Goal: Task Accomplishment & Management: Use online tool/utility

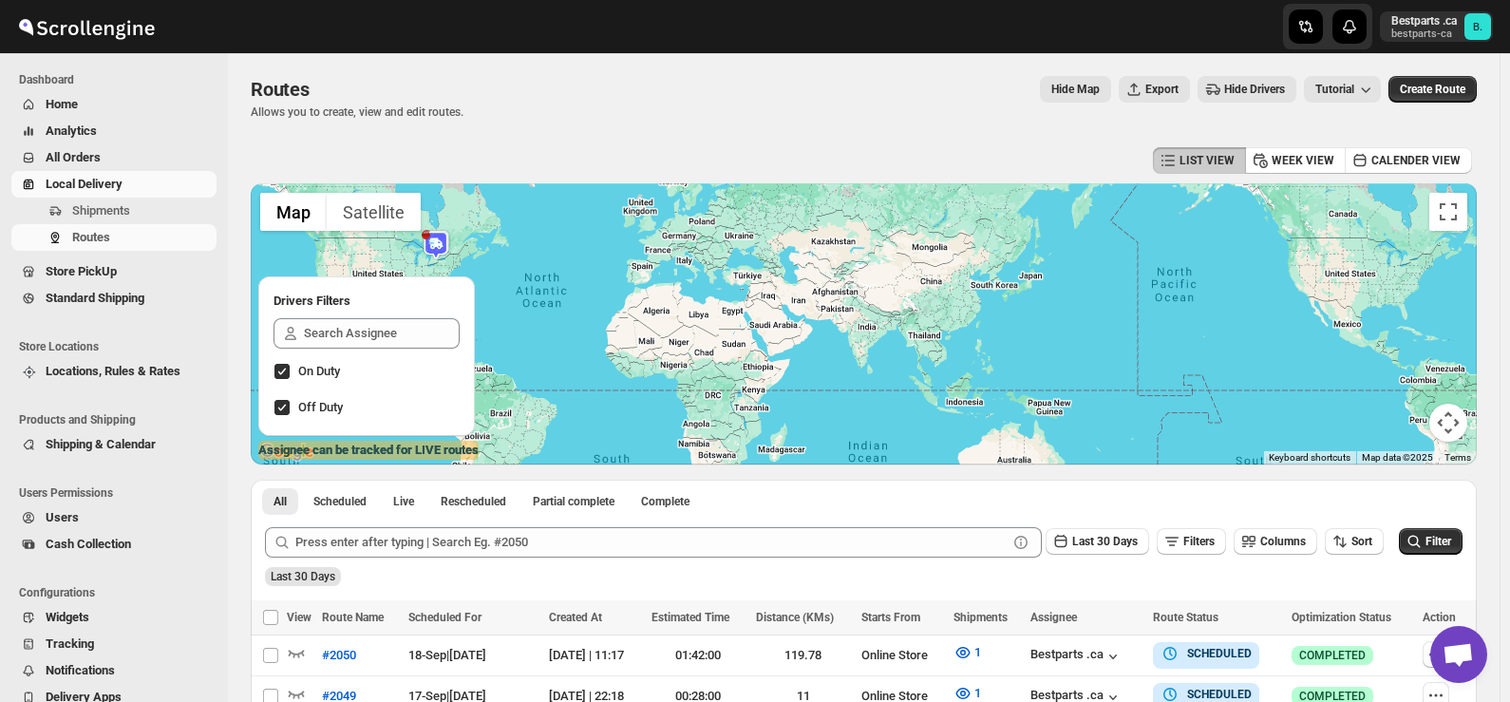
scroll to position [2452, 0]
click at [87, 216] on span "Shipments" at bounding box center [101, 210] width 58 height 14
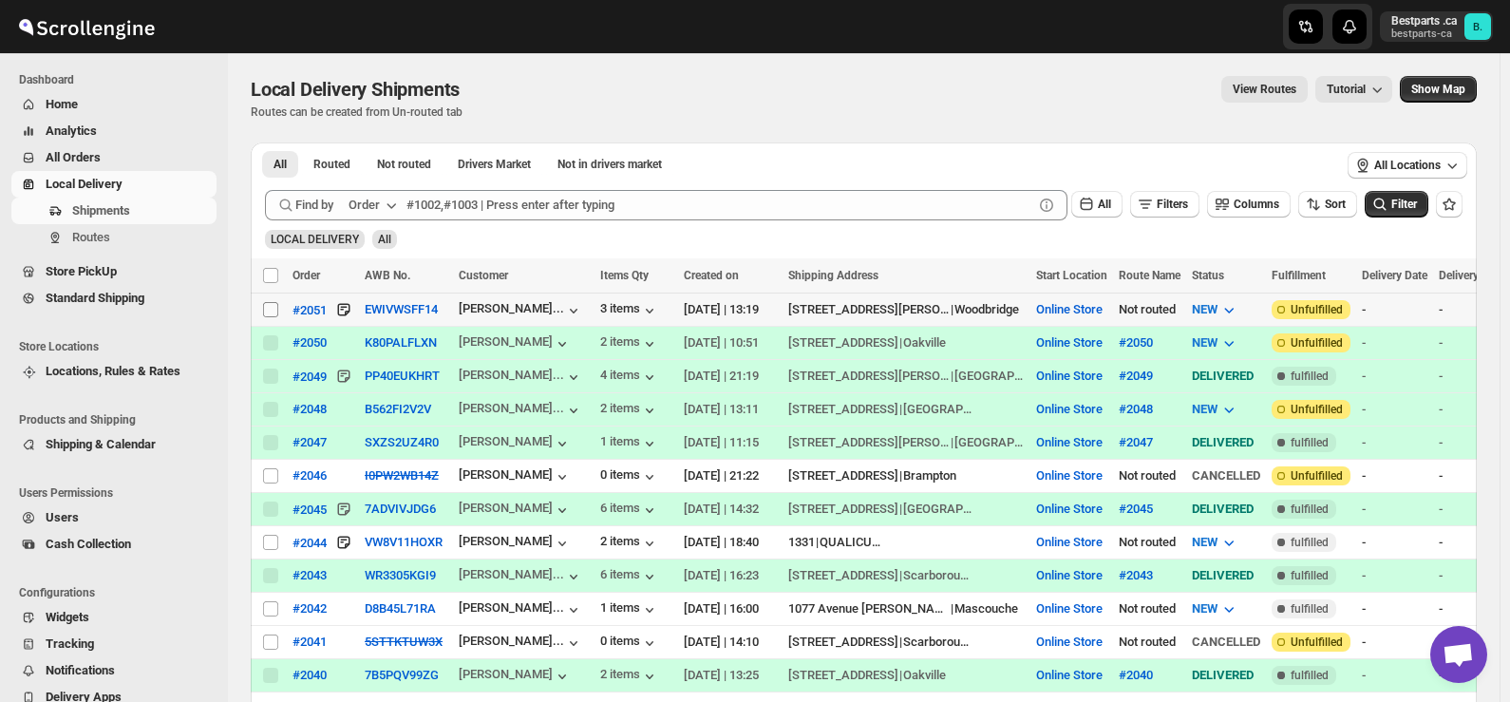
click at [274, 308] on input "Select shipment" at bounding box center [270, 309] width 15 height 15
checkbox input "true"
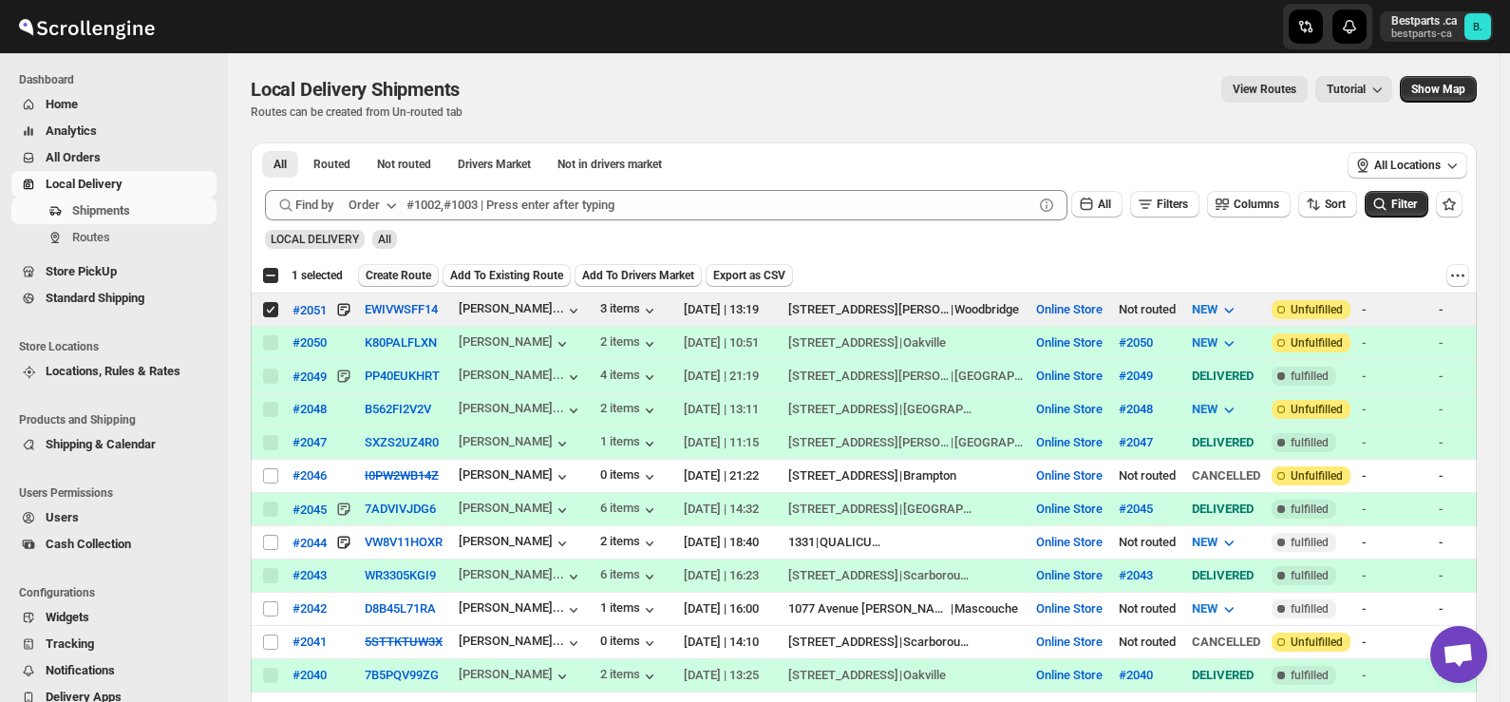
click at [382, 278] on span "Create Route" at bounding box center [399, 275] width 66 height 15
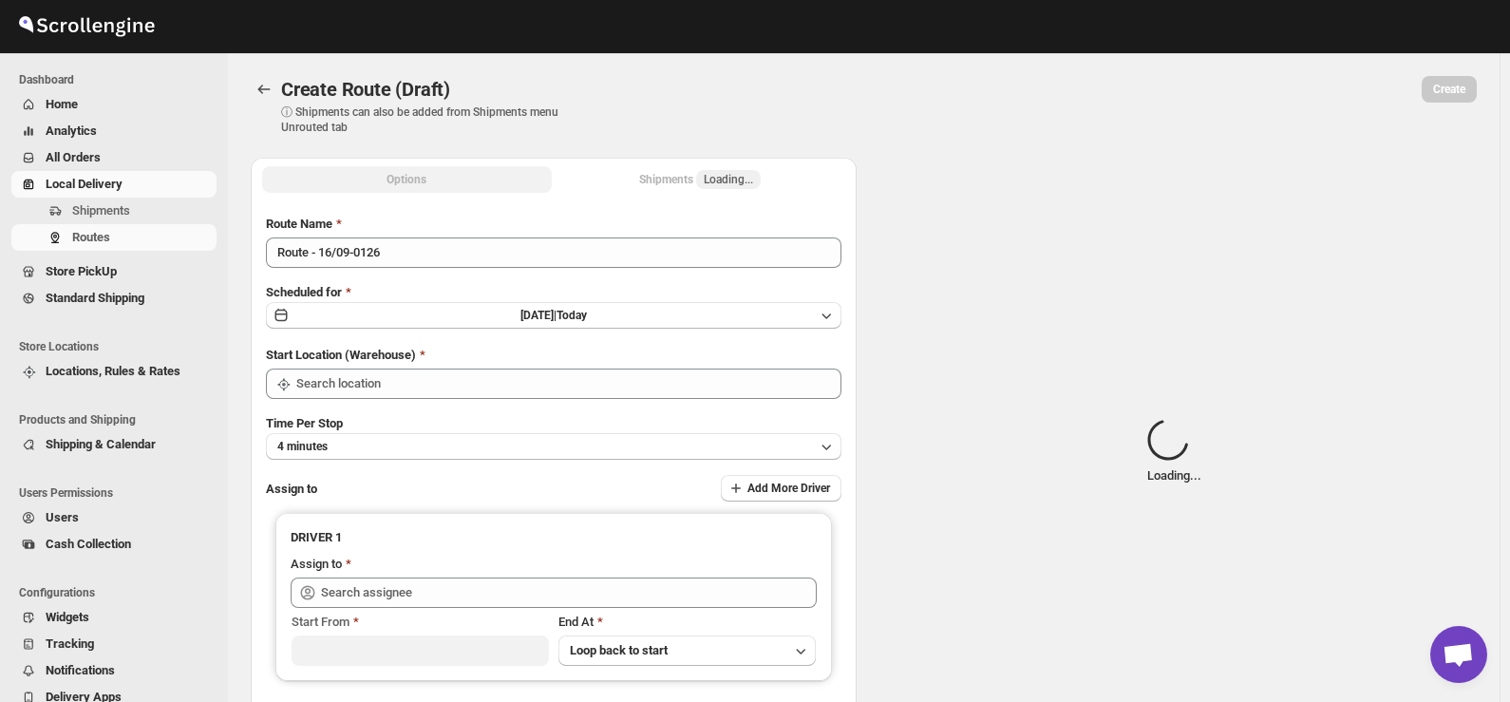
type input "Route - 16/09-0126"
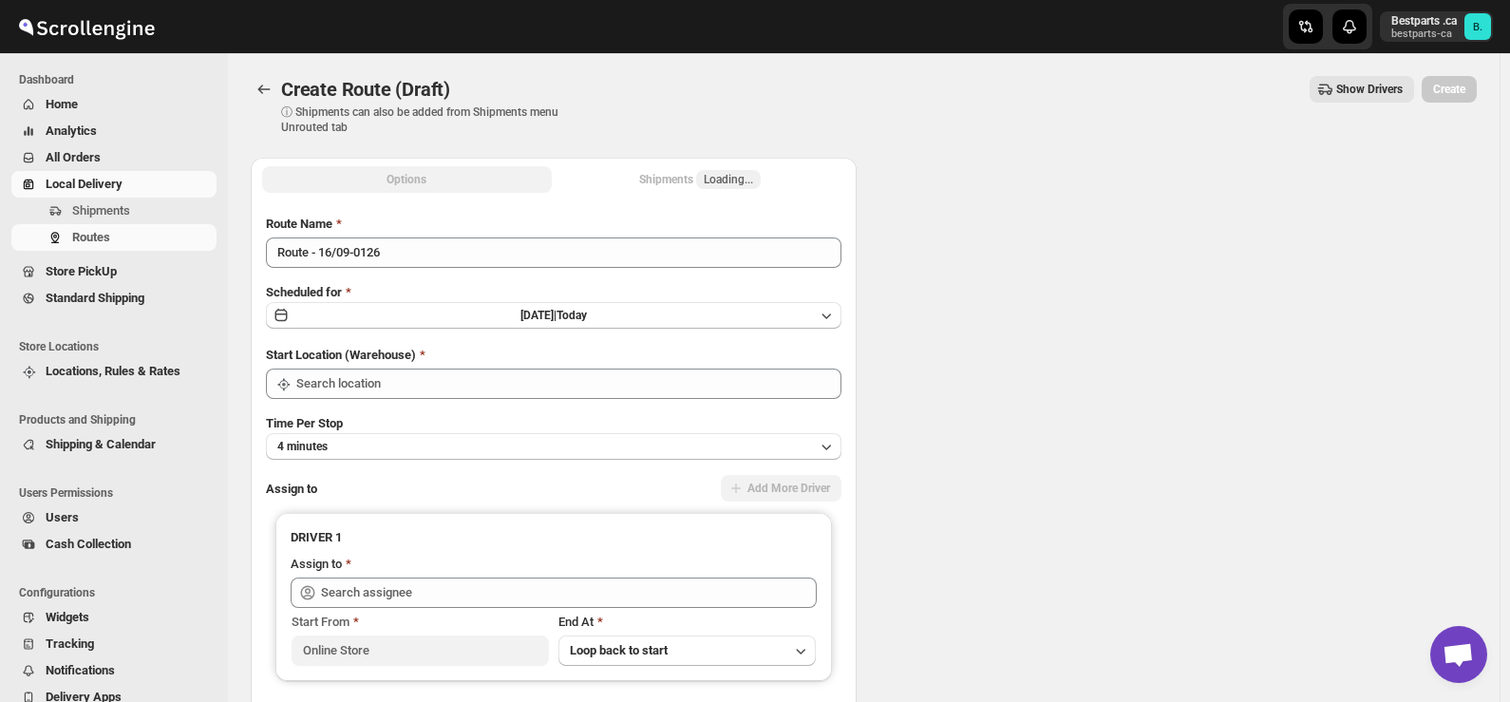
type input "Online Store"
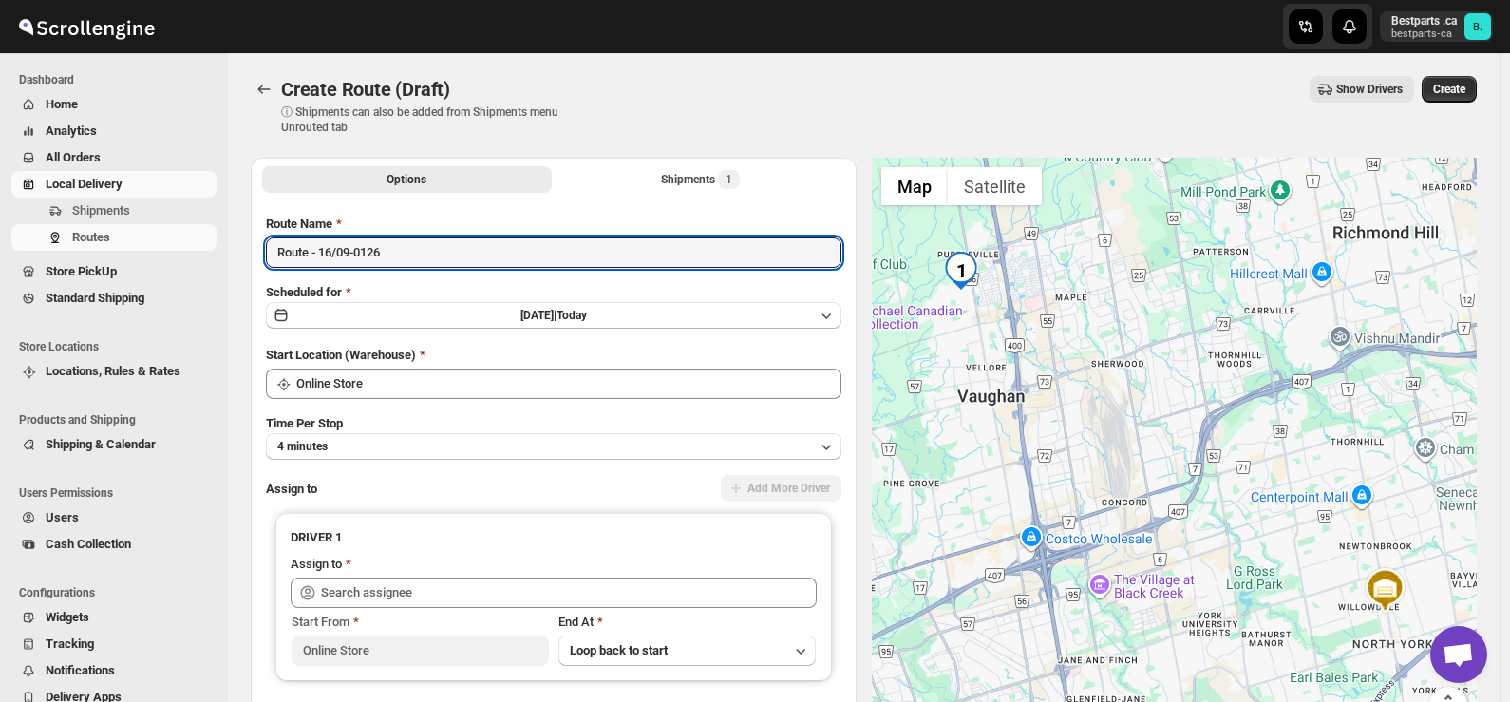
drag, startPoint x: 394, startPoint y: 255, endPoint x: 229, endPoint y: 253, distance: 165.3
click at [229, 253] on div "Create Route (Draft). This page is ready Create Route (Draft) ⓘ Shipments can a…" at bounding box center [864, 427] width 1272 height 749
paste input "#2051 Complete"
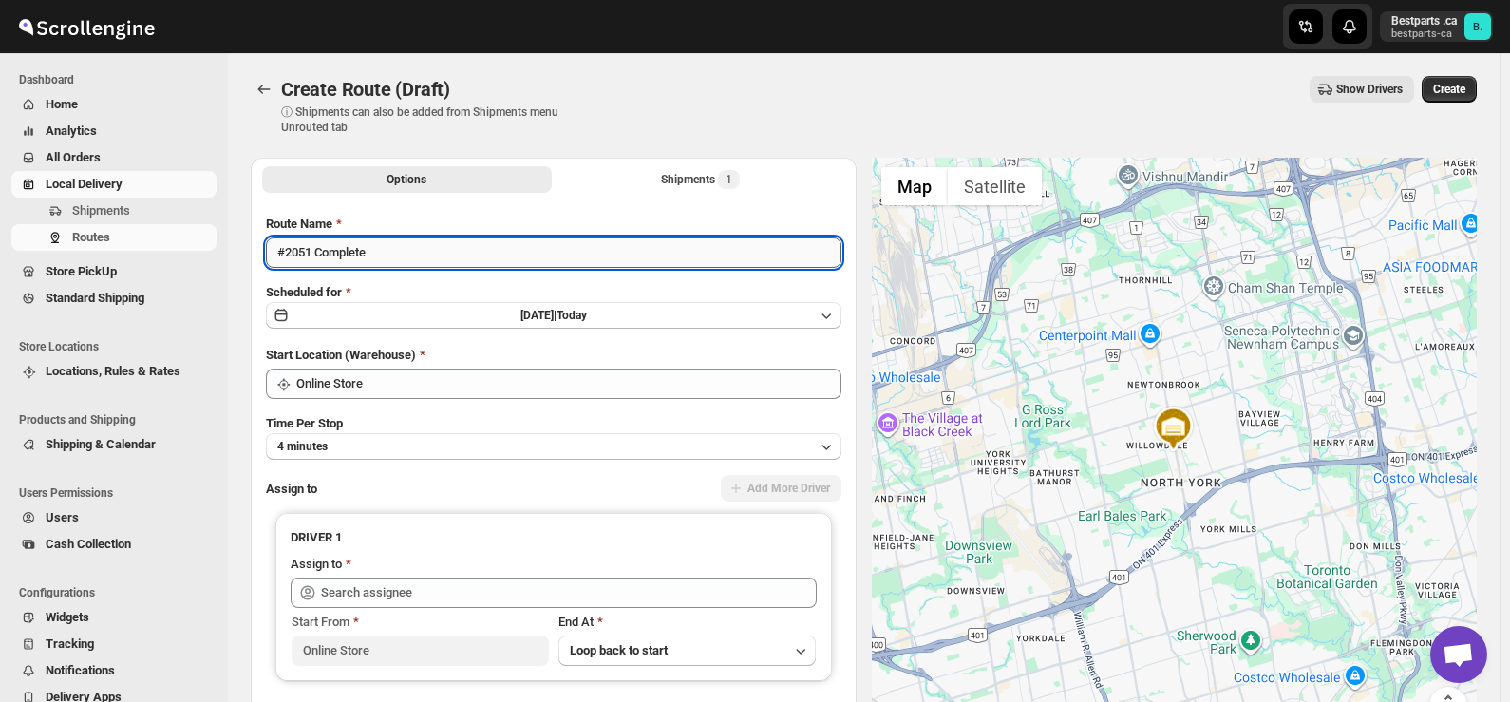
drag, startPoint x: 313, startPoint y: 256, endPoint x: 524, endPoint y: 255, distance: 210.9
click at [524, 255] on input "#2051 Complete" at bounding box center [554, 252] width 576 height 30
type input "#2051"
click at [520, 317] on span "[DATE] |" at bounding box center [538, 315] width 36 height 13
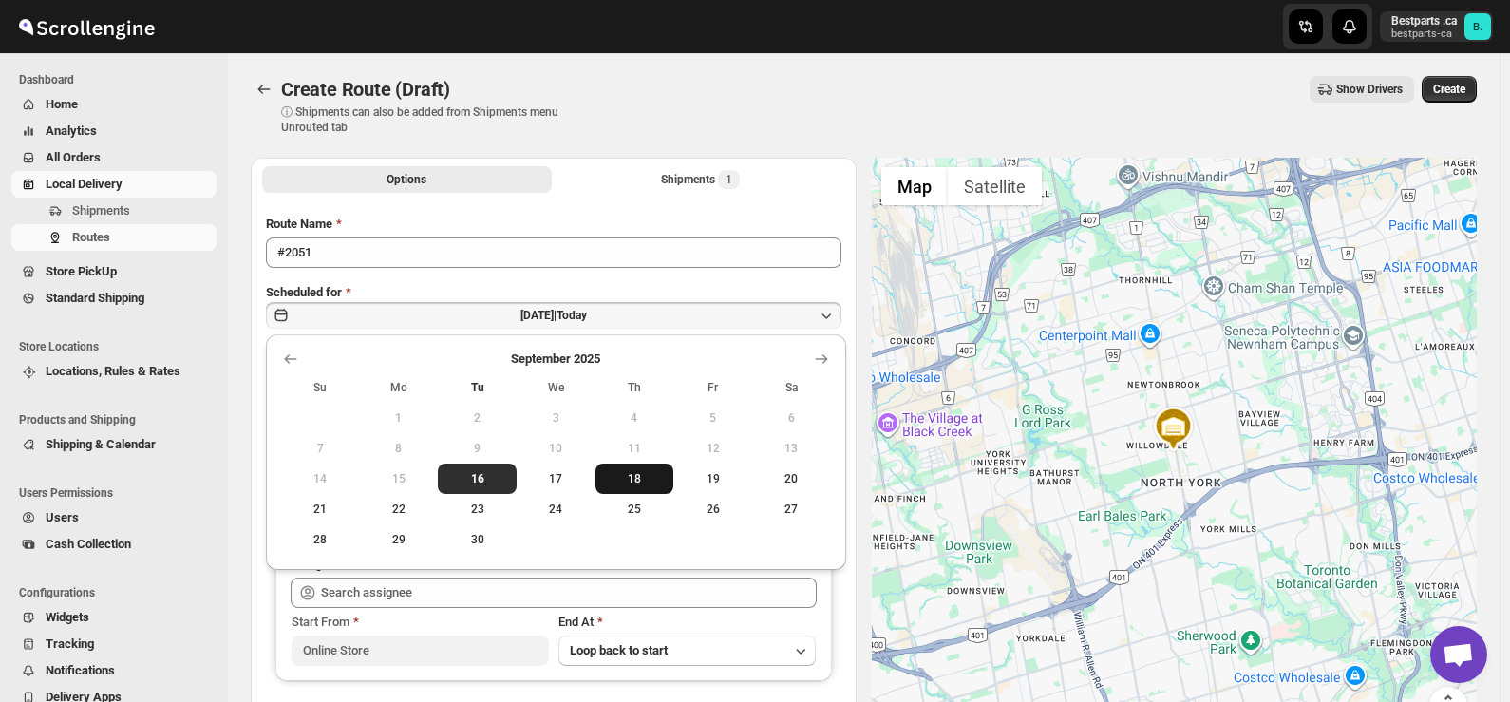
click at [628, 489] on button "18" at bounding box center [634, 478] width 79 height 30
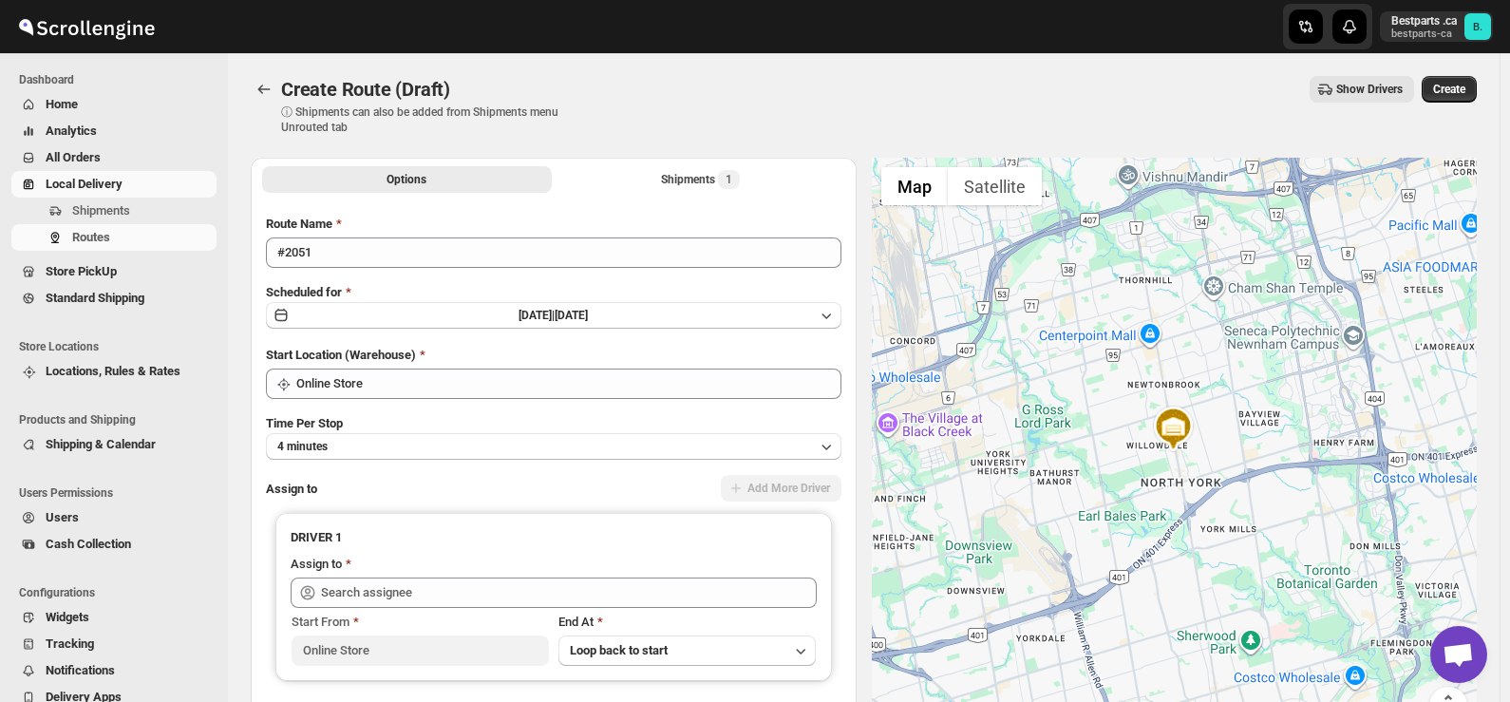
click at [680, 109] on div "Create Route (Draft) ⓘ Shipments can also be added from Shipments menu Unrouted…" at bounding box center [864, 105] width 1226 height 59
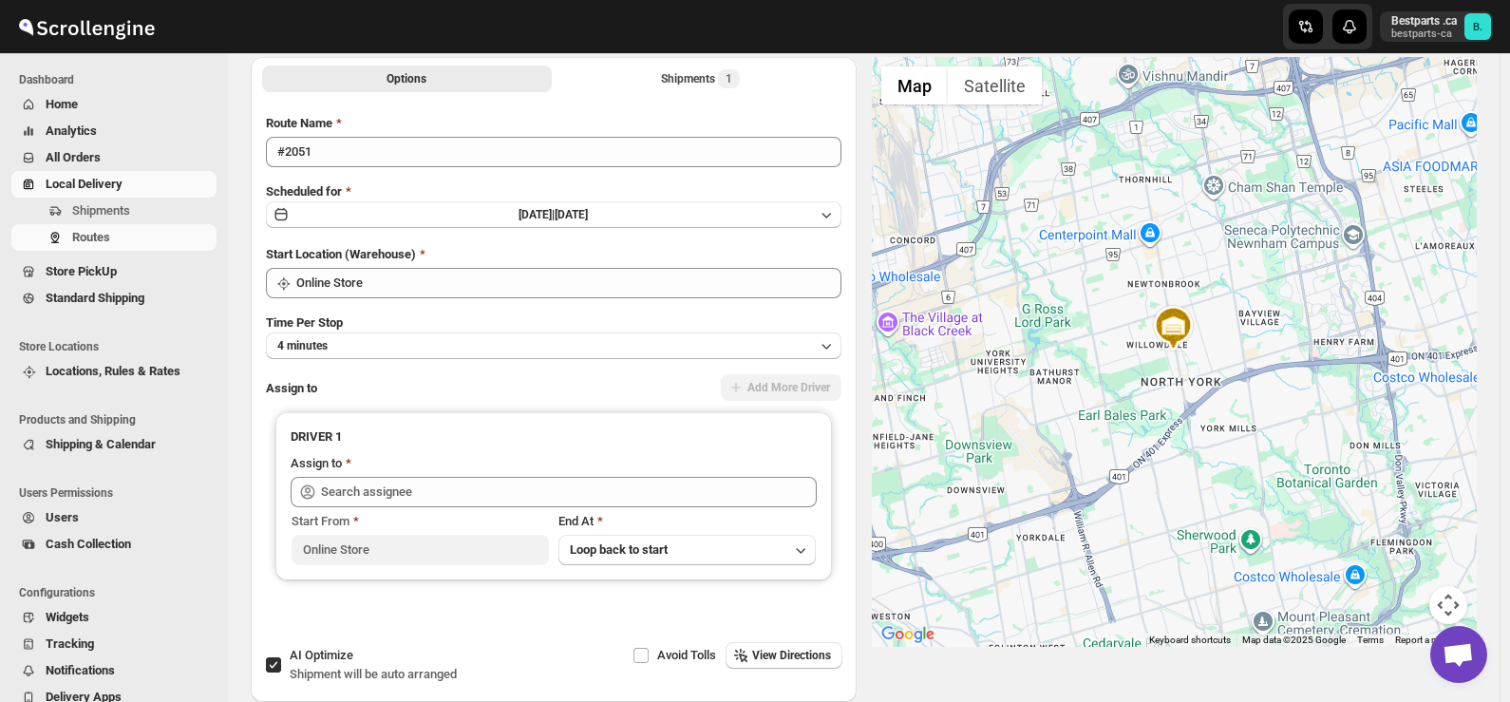
scroll to position [194, 0]
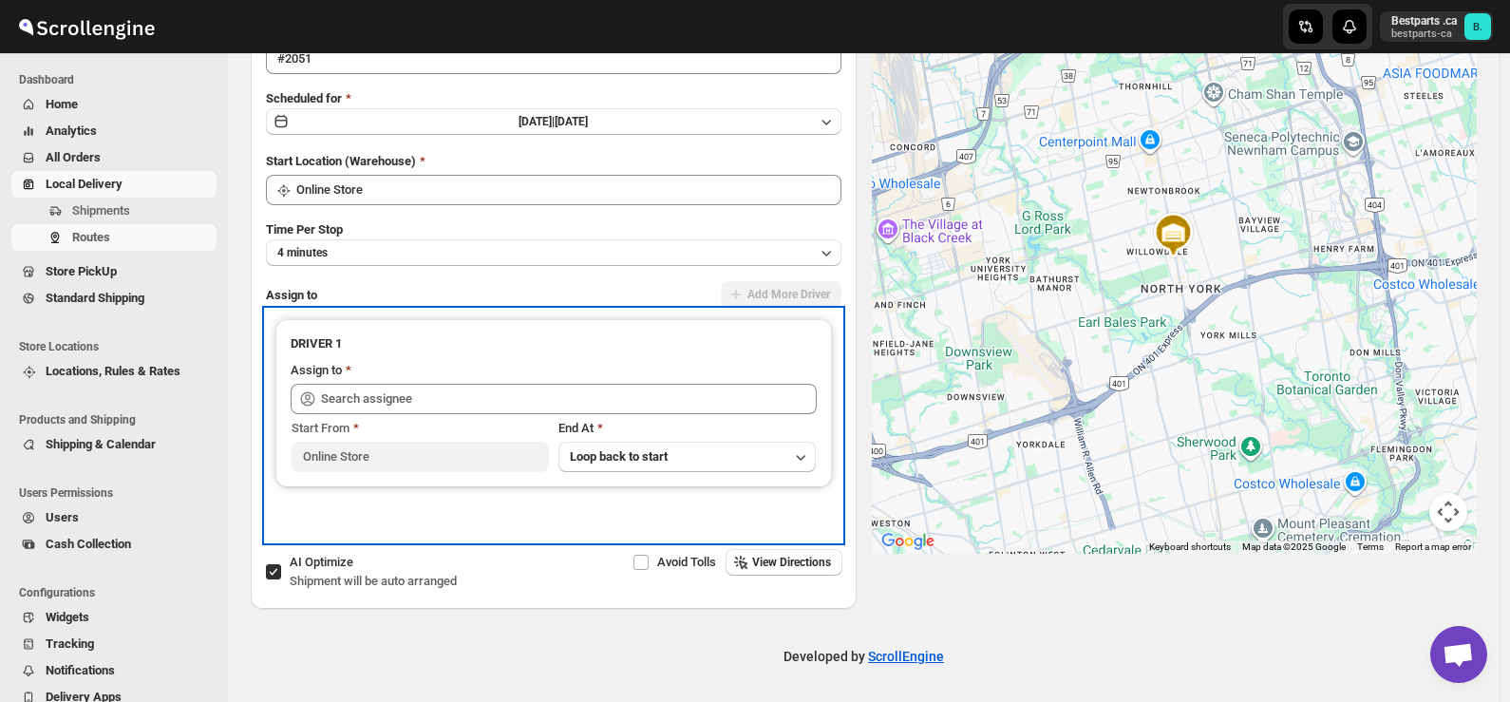
click at [435, 379] on div "Assign to" at bounding box center [554, 372] width 526 height 23
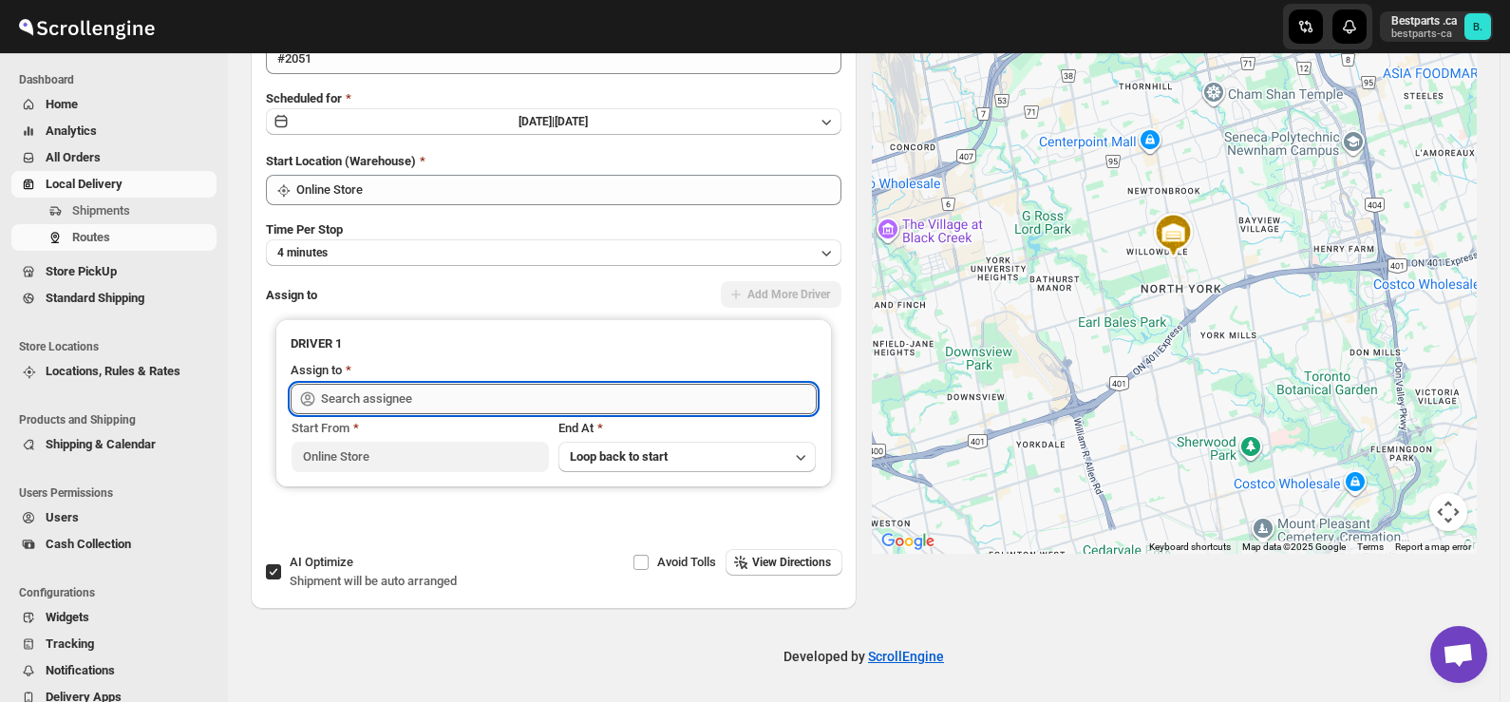
click at [433, 395] on input "text" at bounding box center [569, 399] width 496 height 30
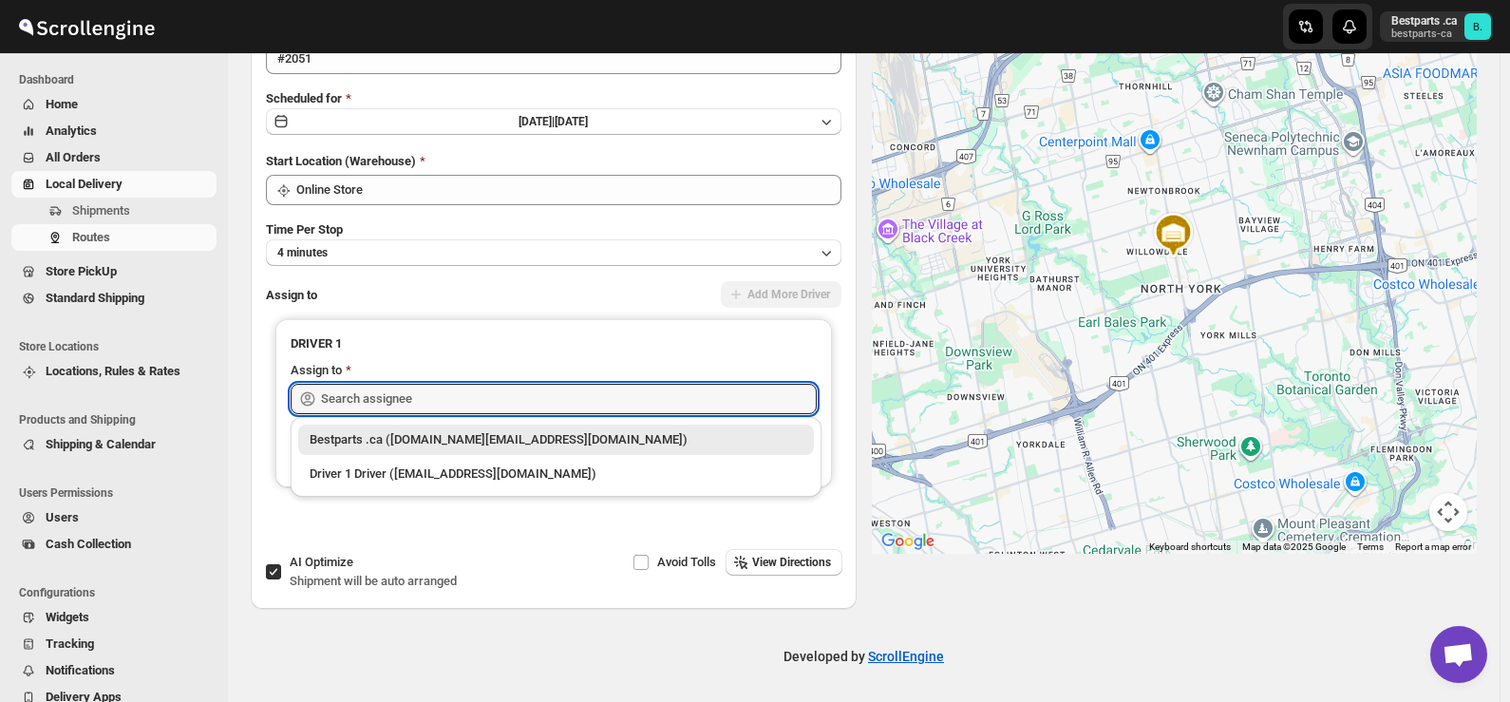
click at [412, 436] on div "Bestparts .ca ([DOMAIN_NAME][EMAIL_ADDRESS][DOMAIN_NAME])" at bounding box center [556, 439] width 493 height 19
type input "Bestparts .ca ([DOMAIN_NAME][EMAIL_ADDRESS][DOMAIN_NAME])"
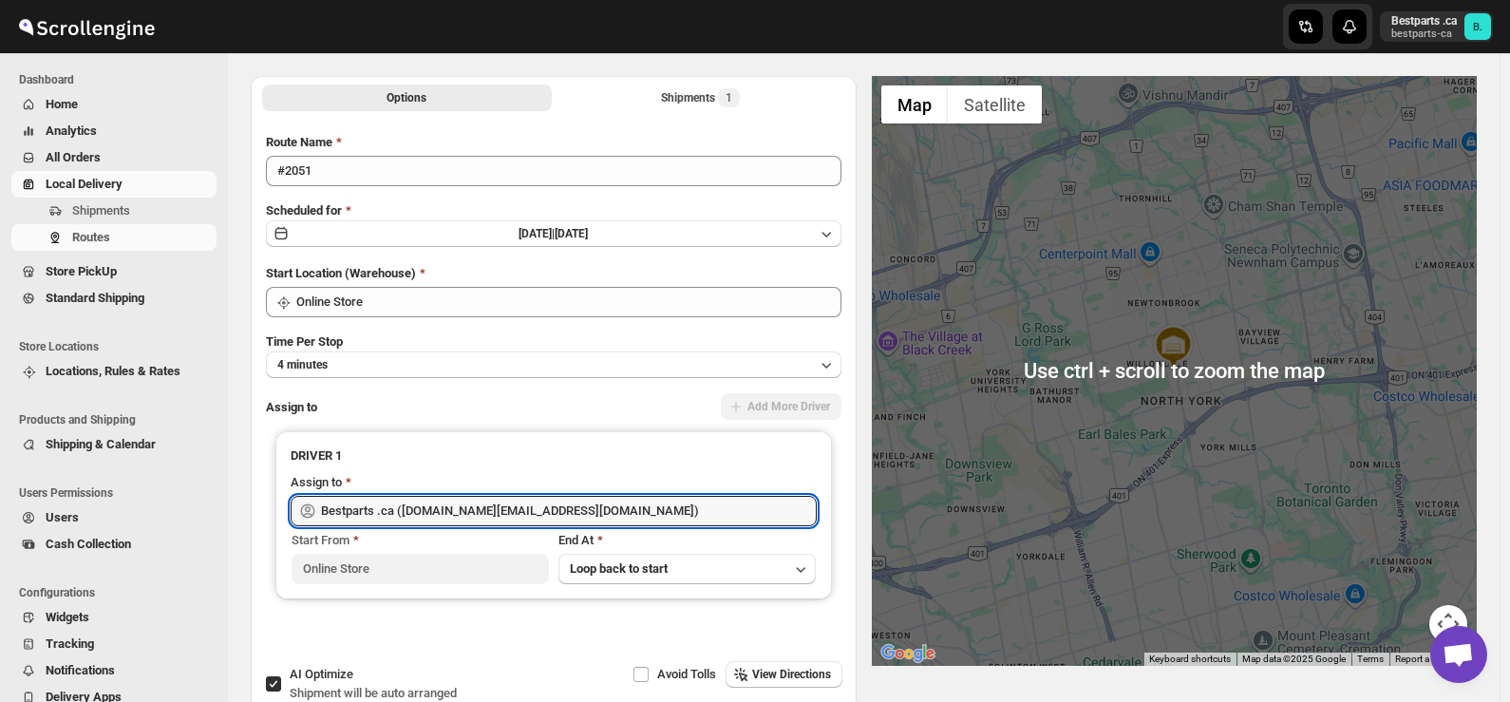
scroll to position [0, 0]
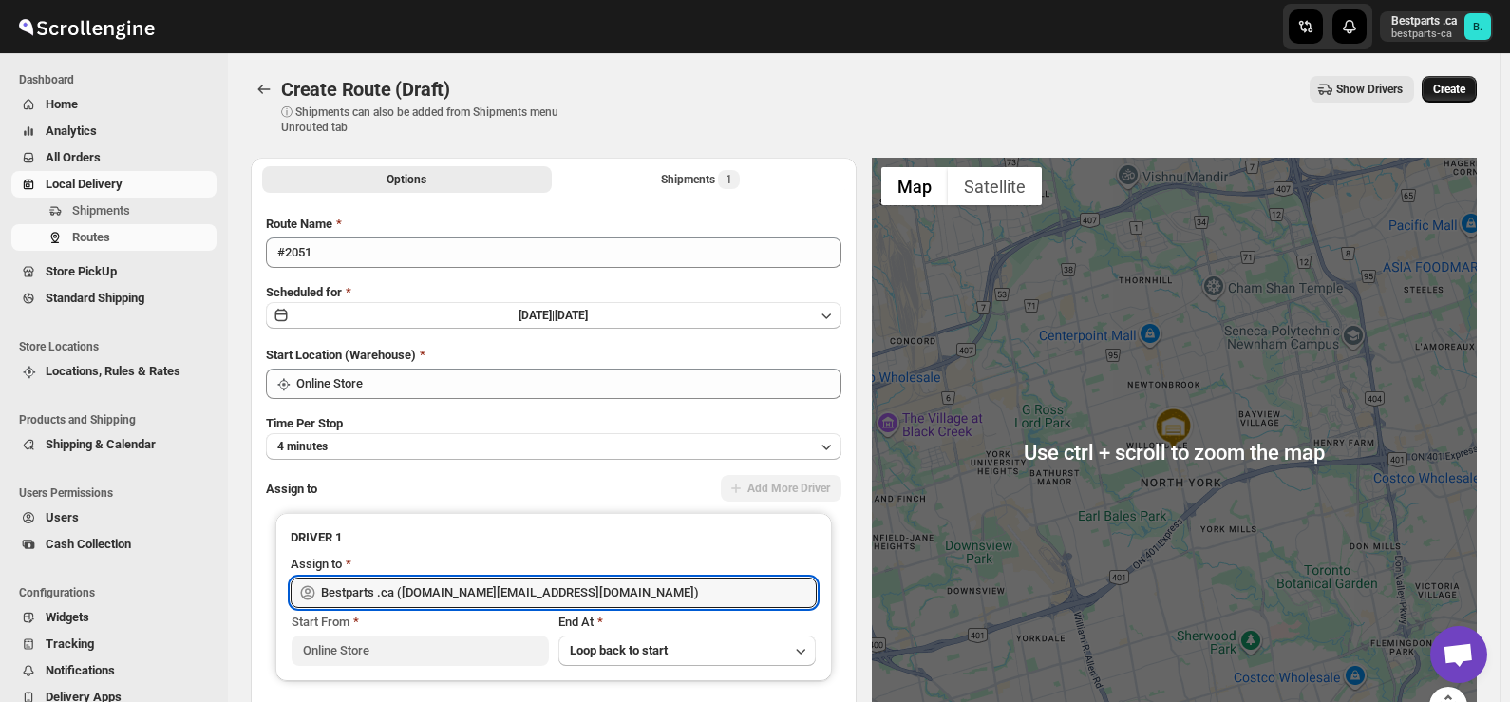
click at [1465, 90] on span "Create" at bounding box center [1449, 89] width 32 height 15
